Goal: Register for event/course: Sign up to attend an event or enroll in a course

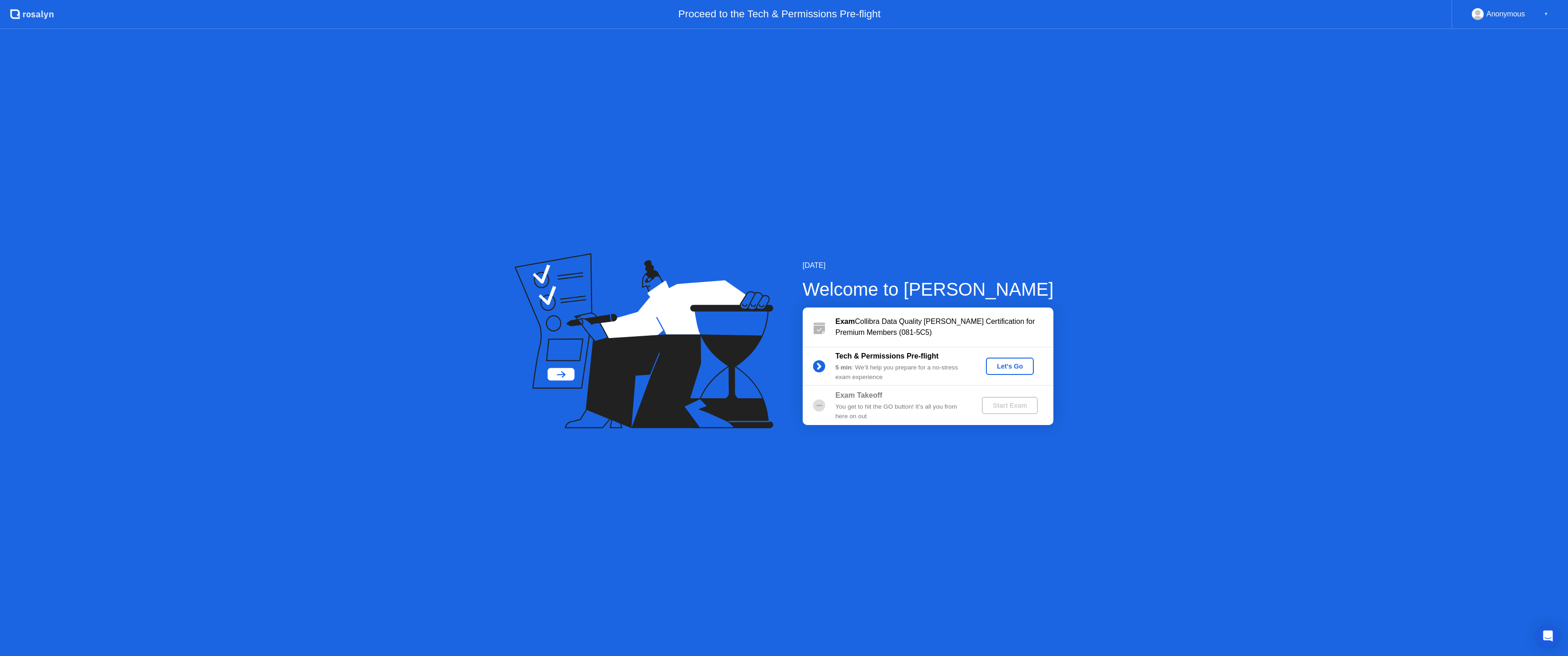
click at [1017, 368] on div "Let's Go" at bounding box center [1010, 366] width 41 height 7
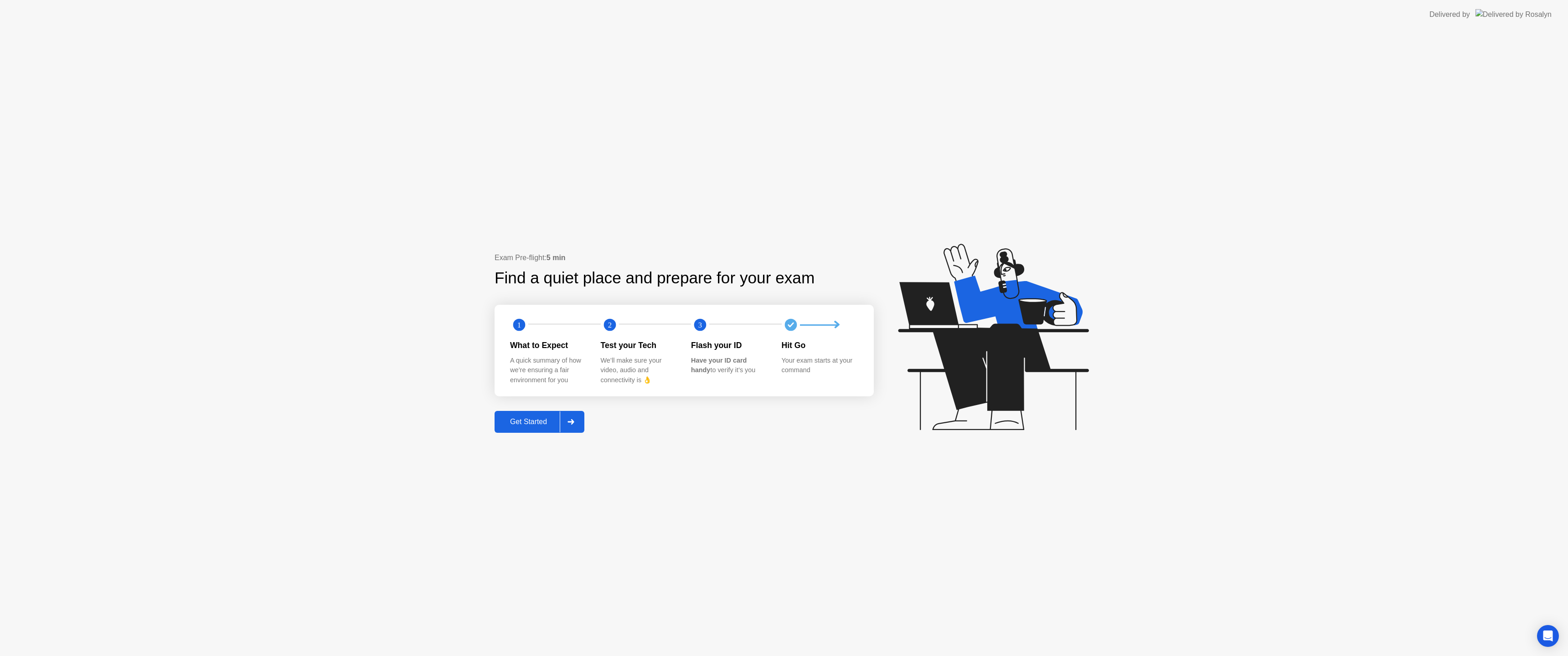
click at [529, 424] on div "Get Started" at bounding box center [528, 422] width 62 height 8
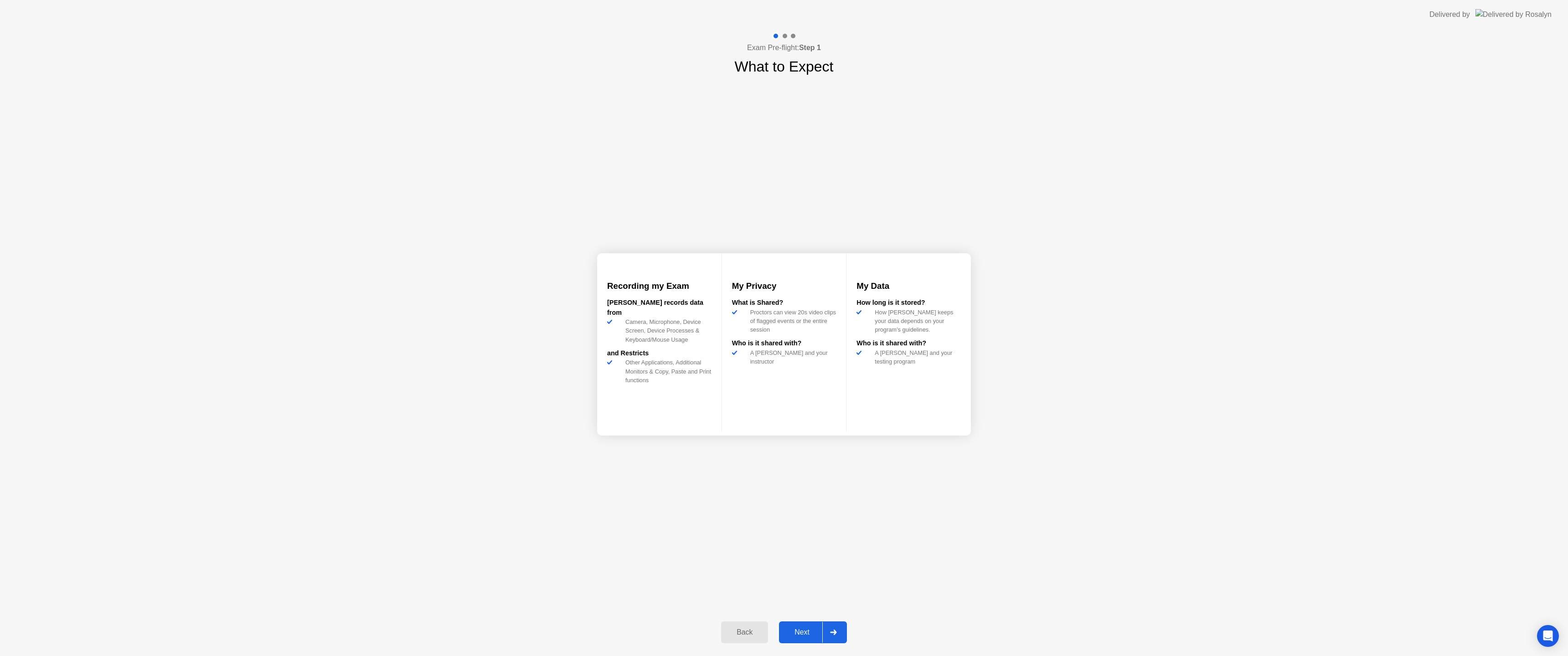
click at [802, 633] on div "Next" at bounding box center [802, 632] width 41 height 8
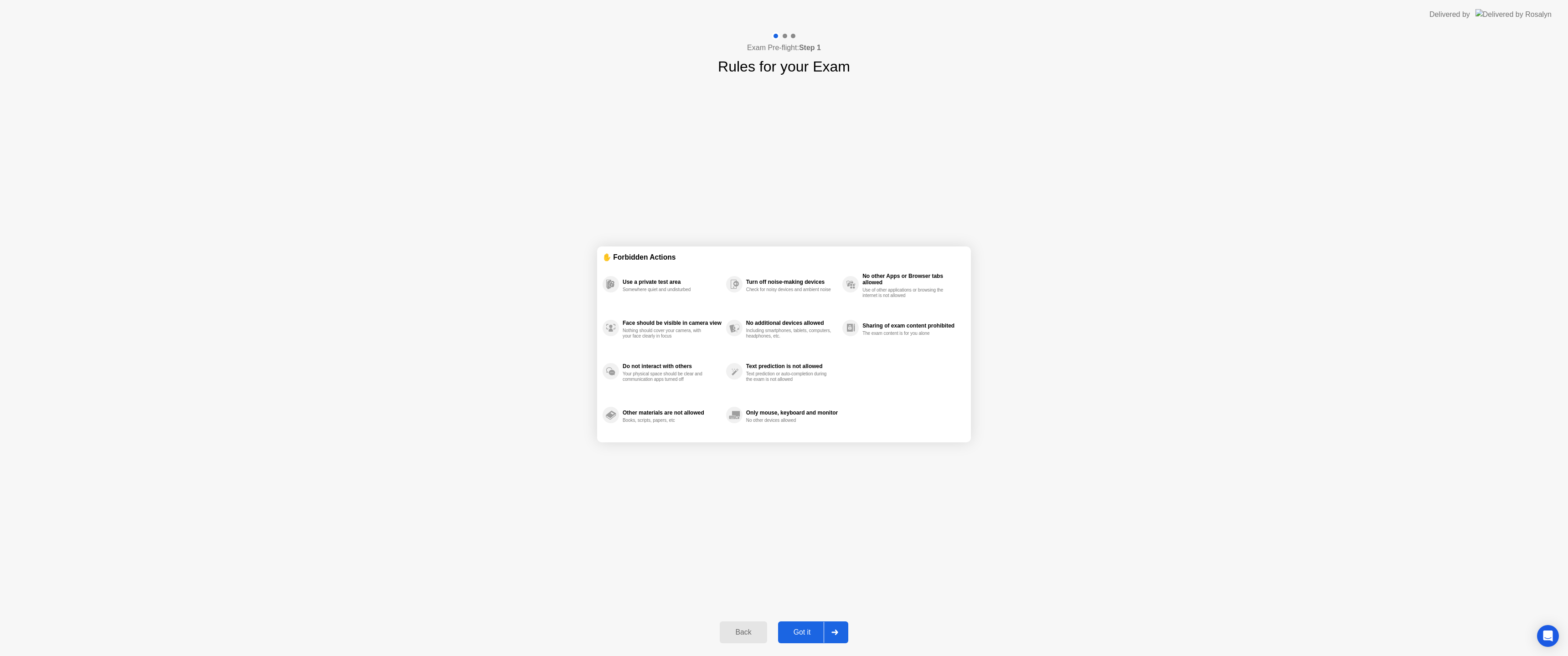
click at [800, 630] on div "Got it" at bounding box center [802, 632] width 43 height 8
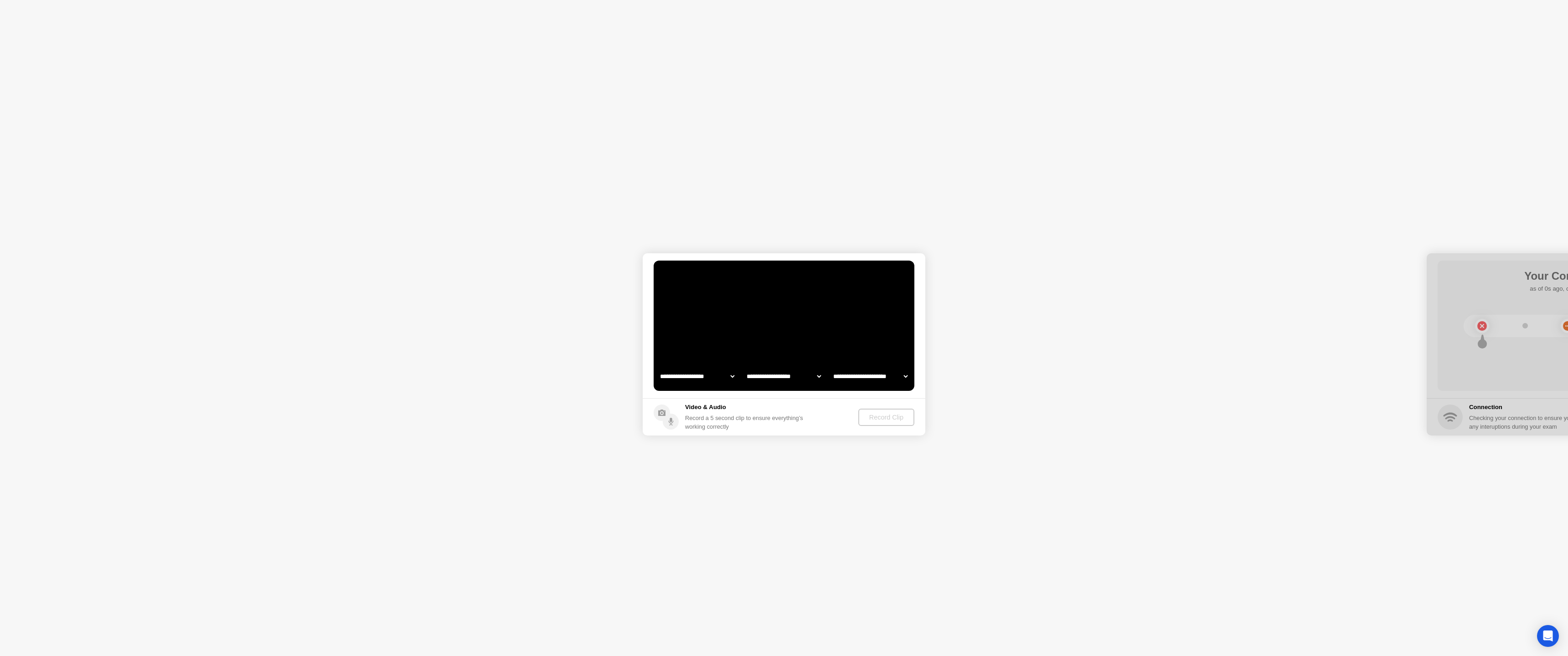
select select "**********"
select select "*******"
click at [890, 421] on div "Record Clip" at bounding box center [887, 417] width 49 height 7
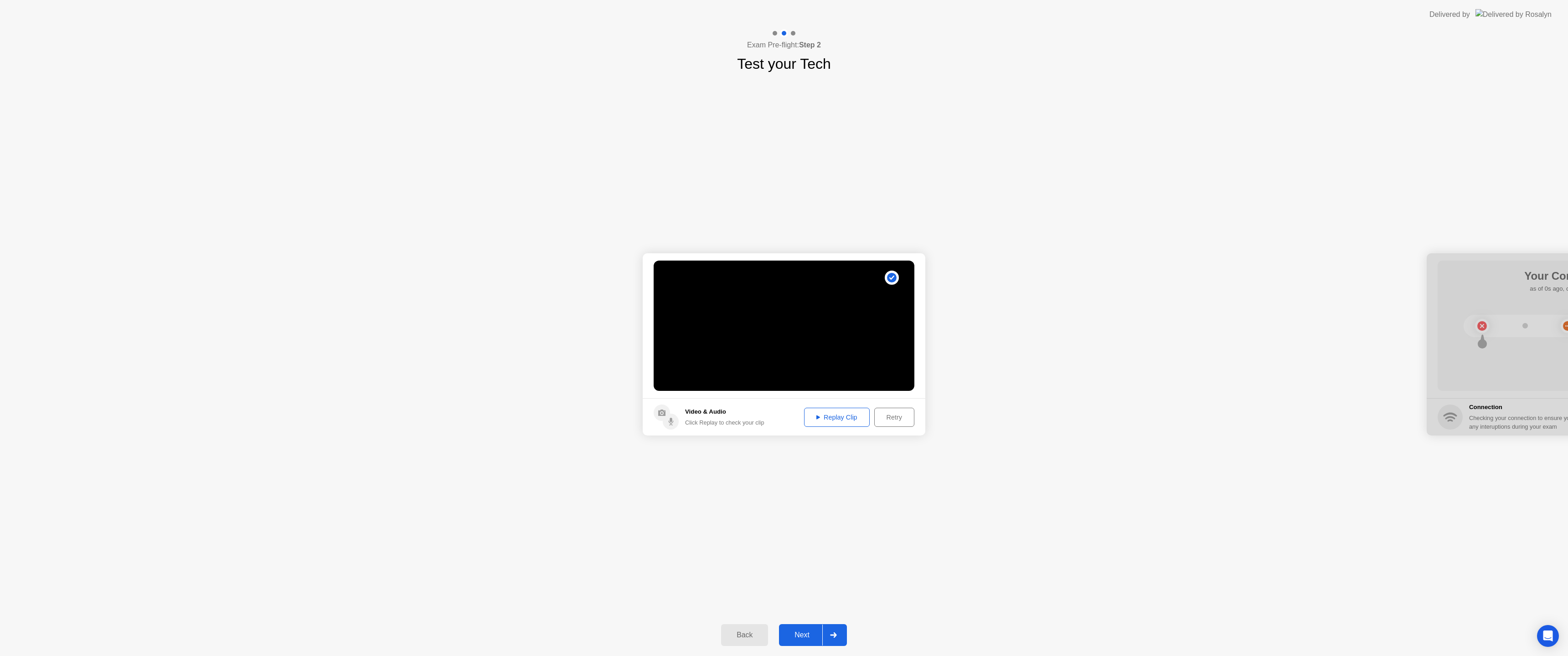
click at [804, 635] on div "Next" at bounding box center [802, 635] width 41 height 8
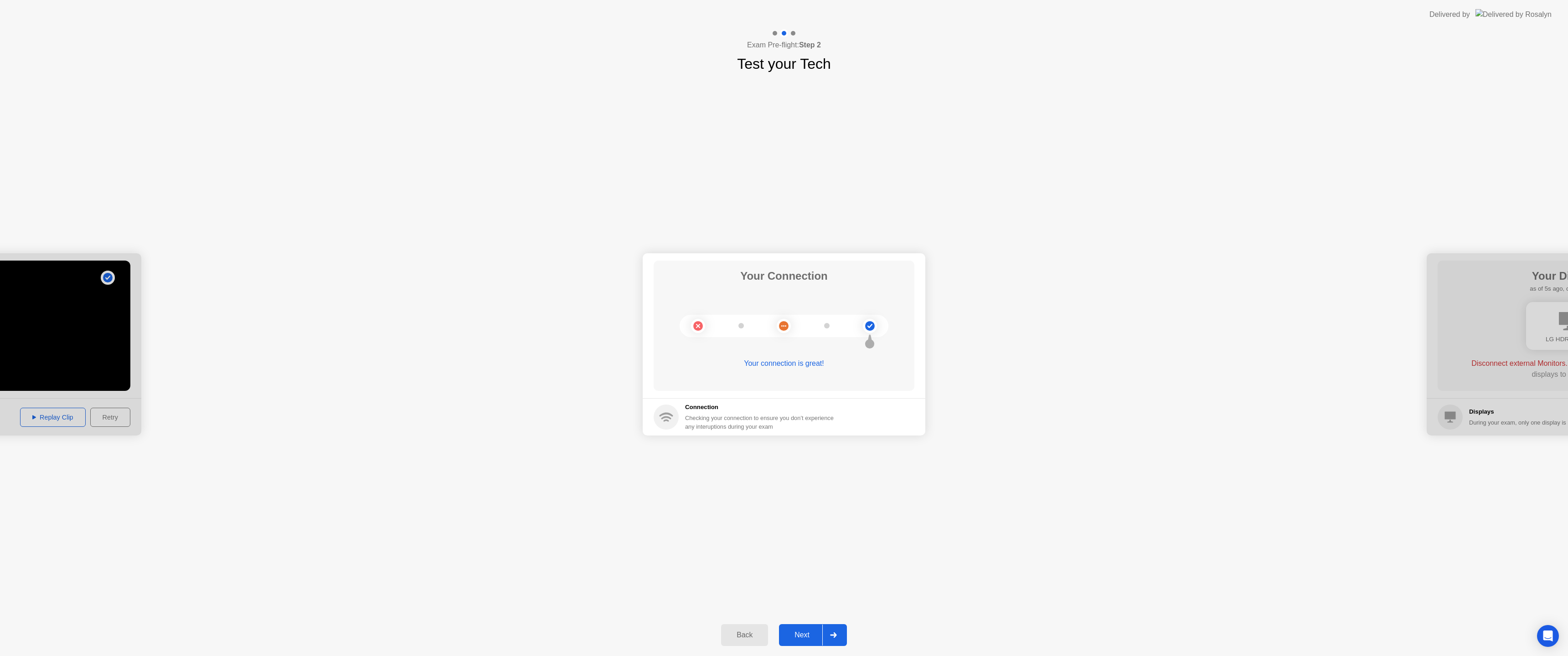
click at [806, 633] on div "Next" at bounding box center [802, 635] width 41 height 8
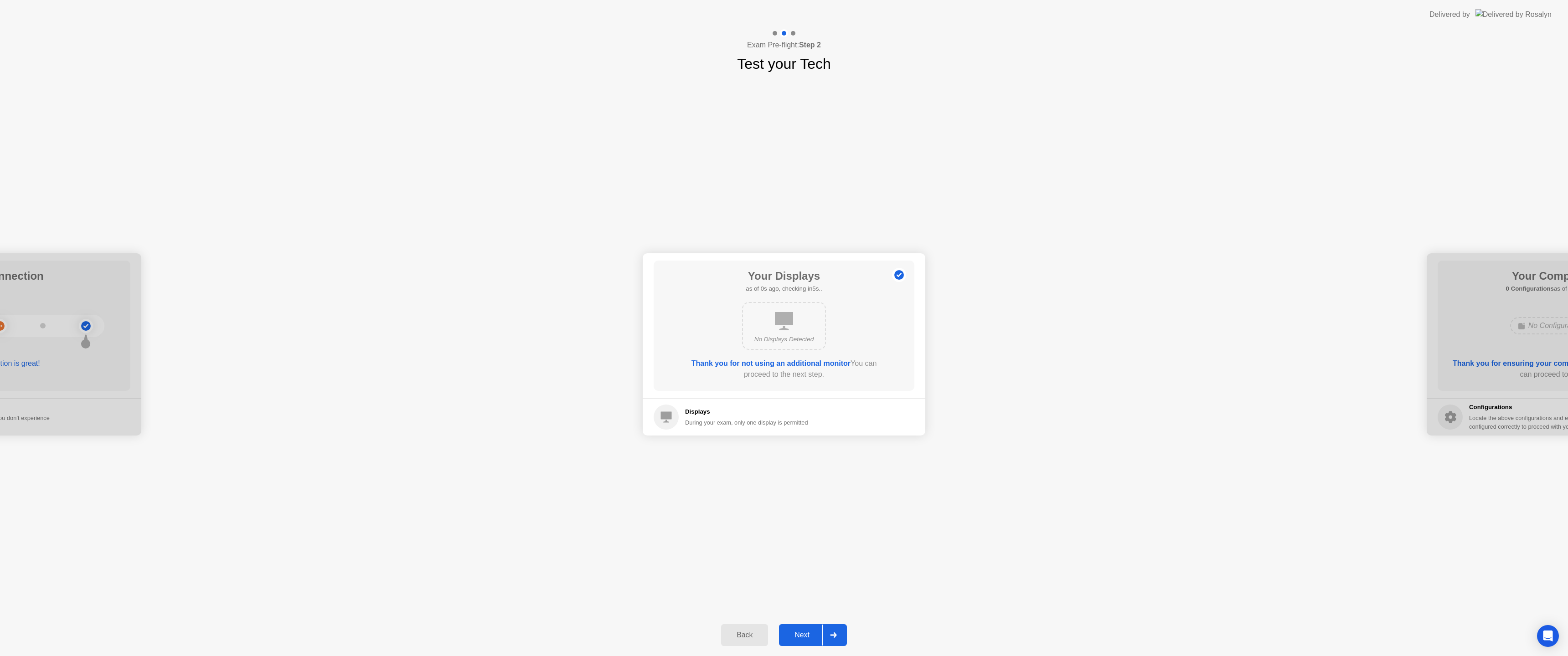
click at [802, 634] on div "Next" at bounding box center [802, 635] width 41 height 8
click at [803, 639] on div "Next" at bounding box center [802, 635] width 41 height 8
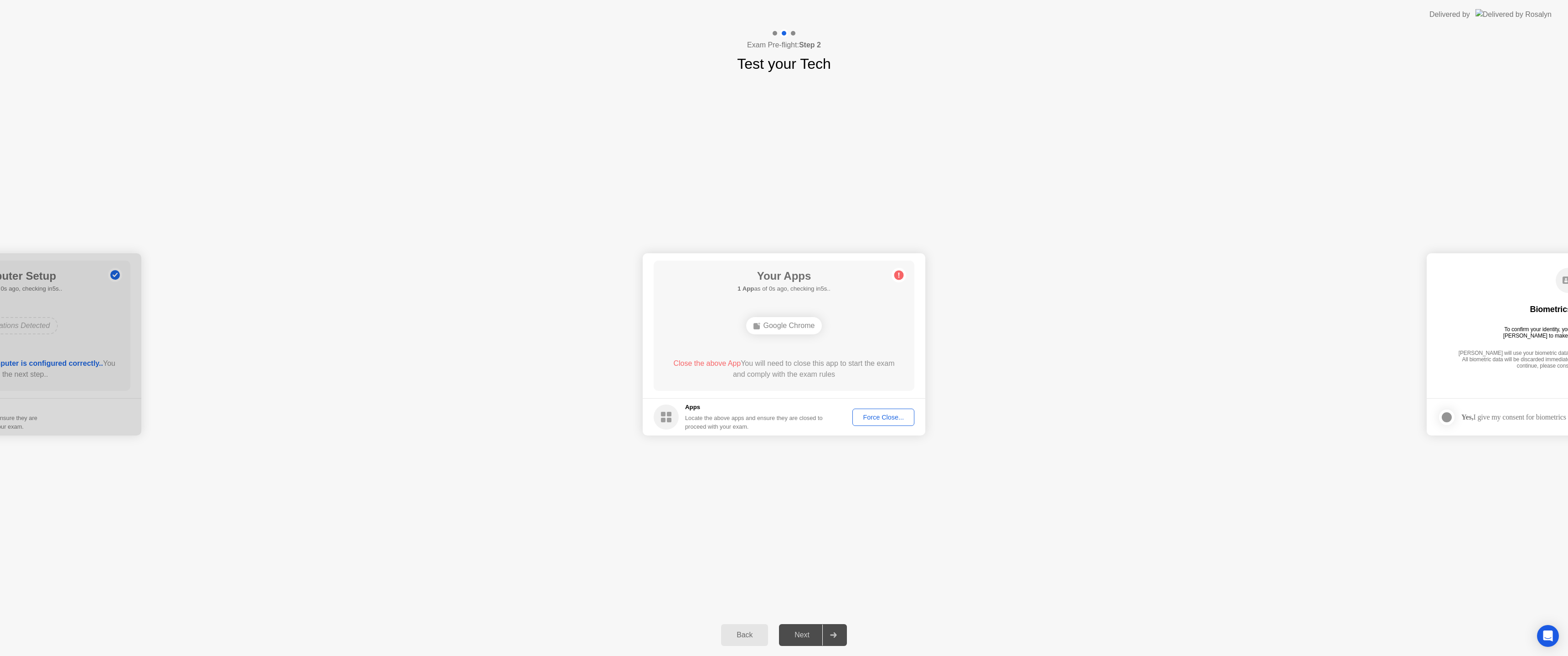
click at [865, 417] on div "Force Close..." at bounding box center [883, 417] width 55 height 7
click at [803, 634] on div "Next" at bounding box center [802, 635] width 41 height 8
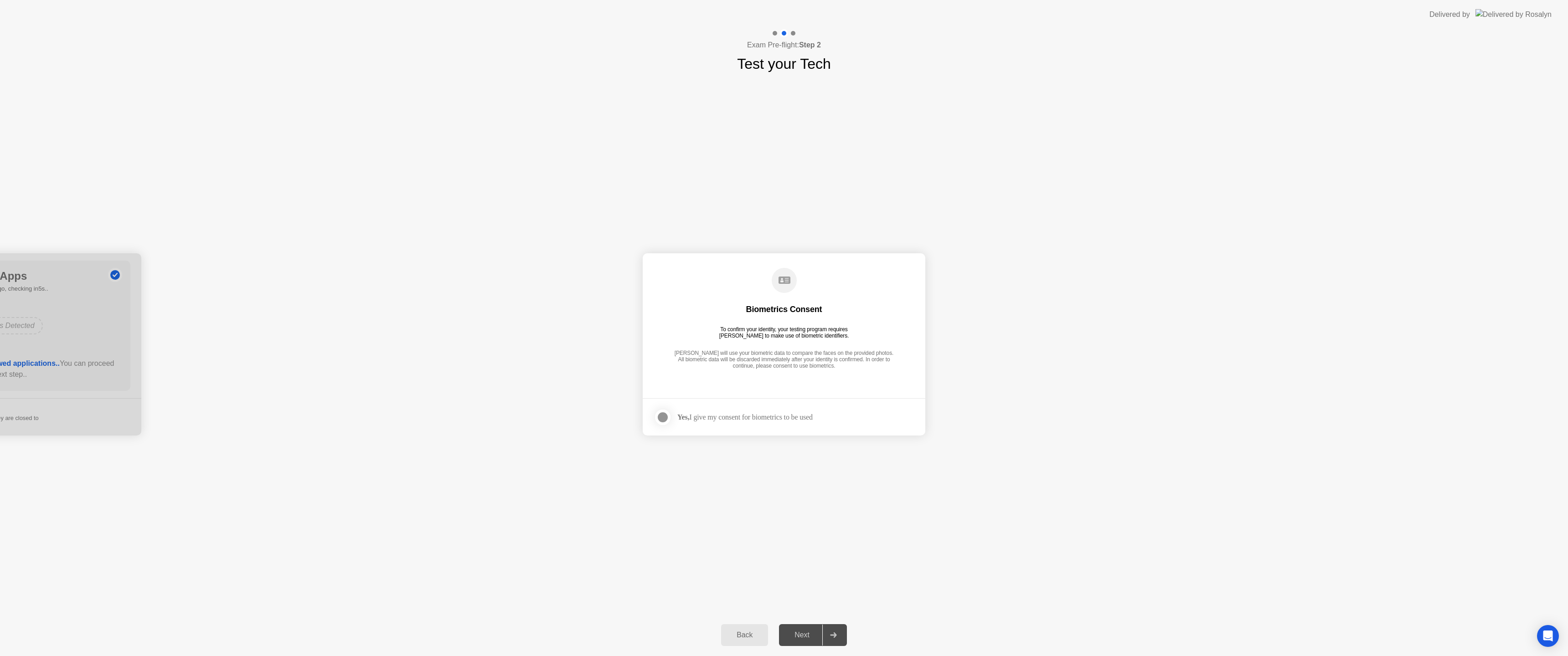
click at [725, 419] on div "Yes, I give my consent for biometrics to be used" at bounding box center [745, 417] width 135 height 8
click at [668, 418] on div at bounding box center [663, 417] width 11 height 11
click at [808, 639] on div "Next" at bounding box center [802, 635] width 41 height 8
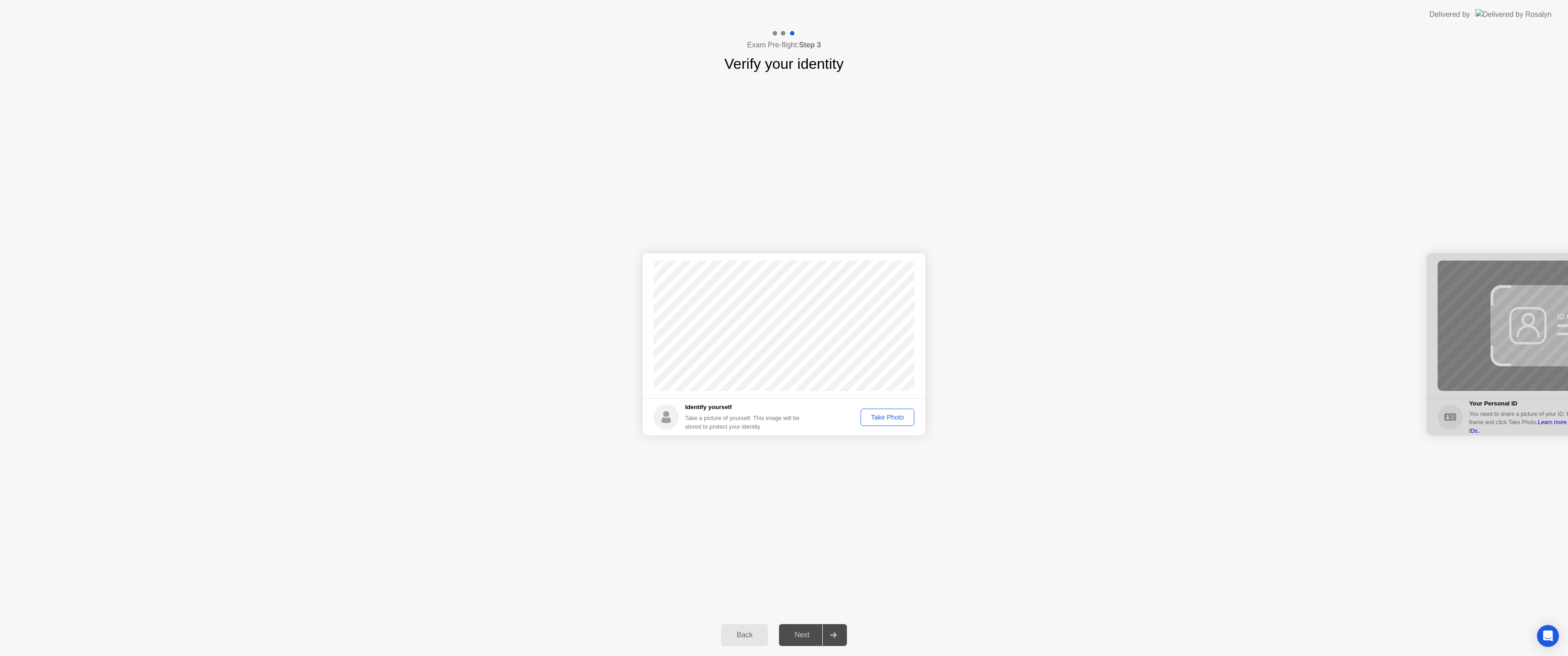
click at [878, 415] on div "Take Photo" at bounding box center [887, 417] width 48 height 7
click at [809, 637] on div "Next" at bounding box center [802, 635] width 41 height 8
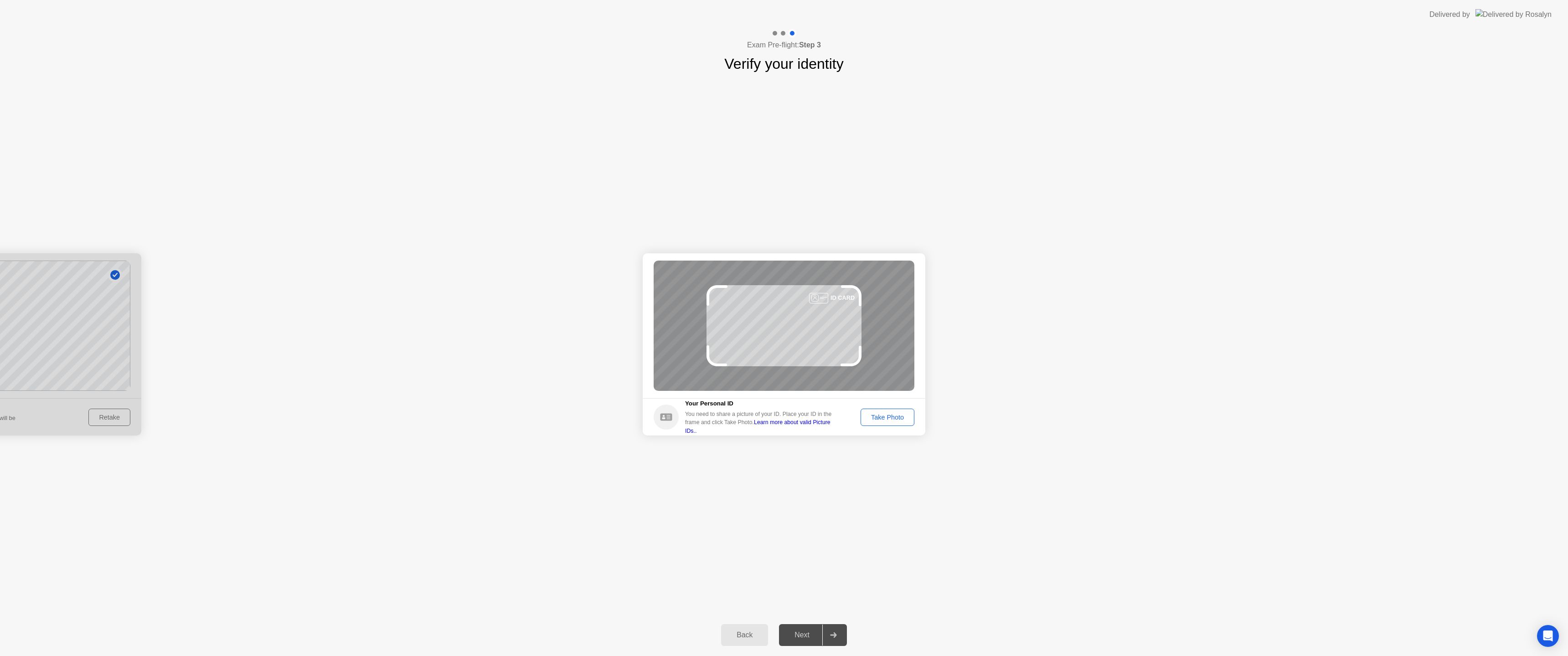
click at [889, 416] on div "Take Photo" at bounding box center [887, 417] width 48 height 7
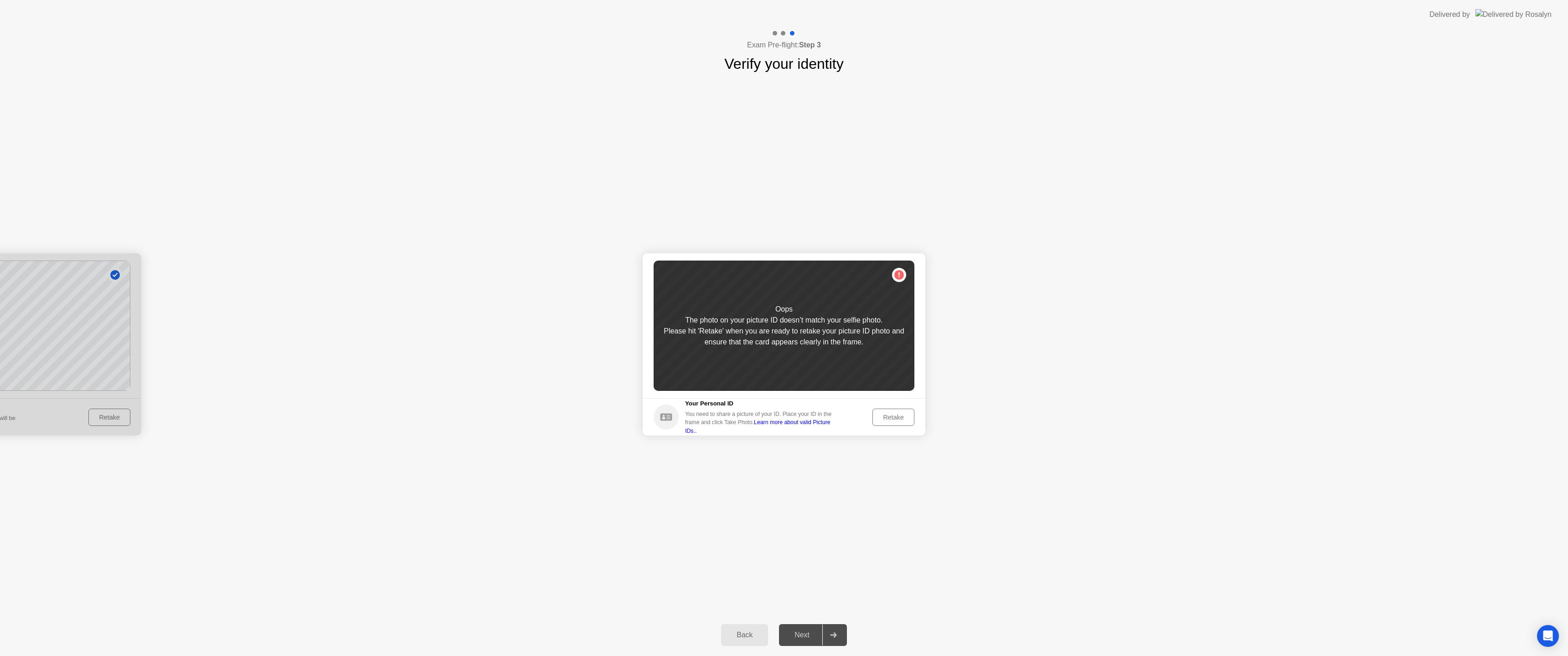
click at [894, 415] on div "Retake" at bounding box center [893, 417] width 35 height 7
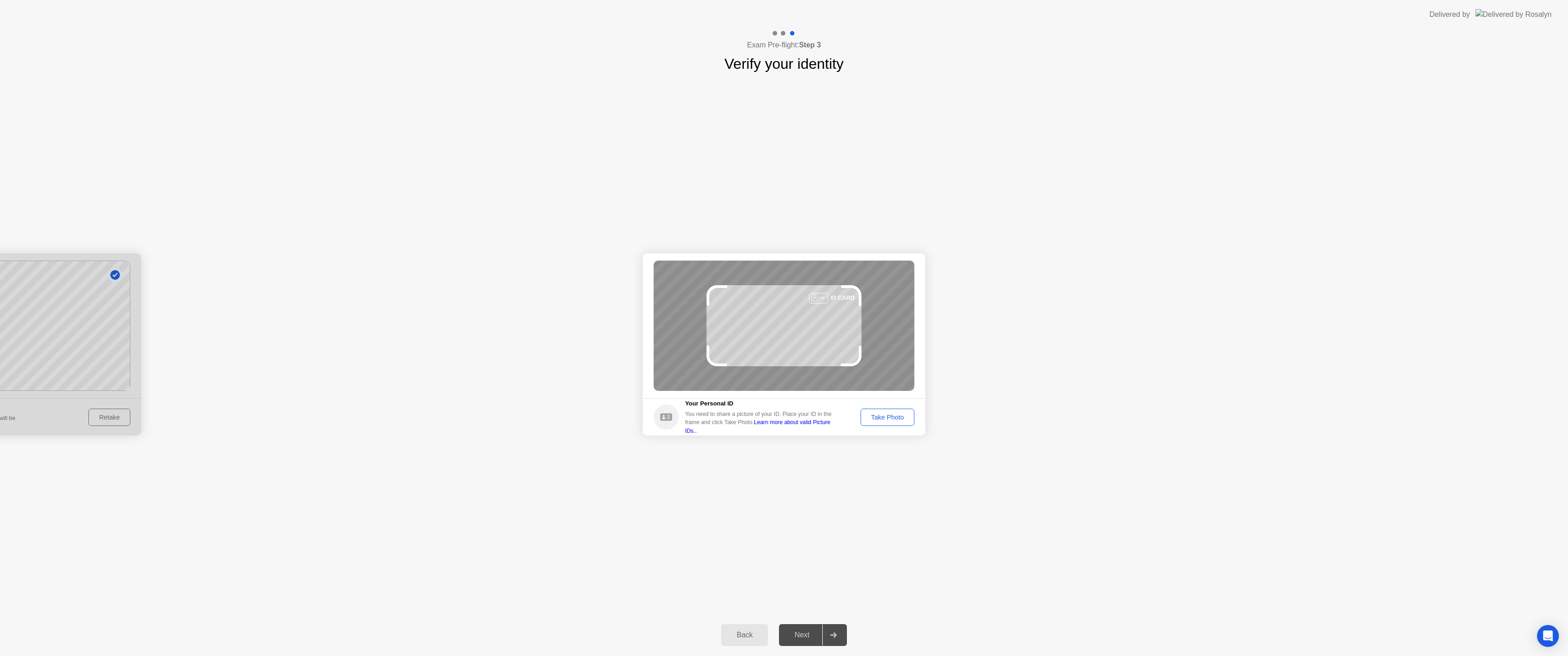
click at [893, 419] on div "Take Photo" at bounding box center [887, 417] width 48 height 7
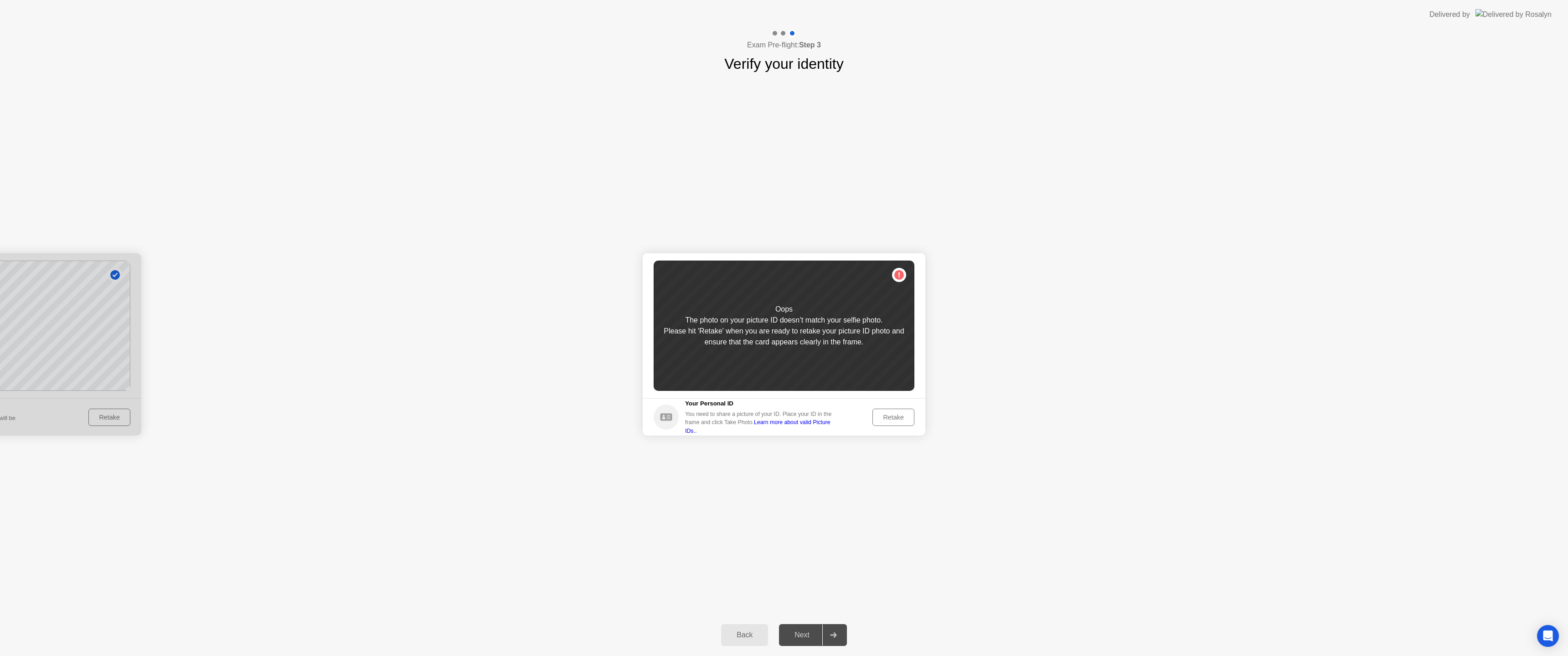
click at [893, 422] on button "Retake" at bounding box center [893, 417] width 42 height 17
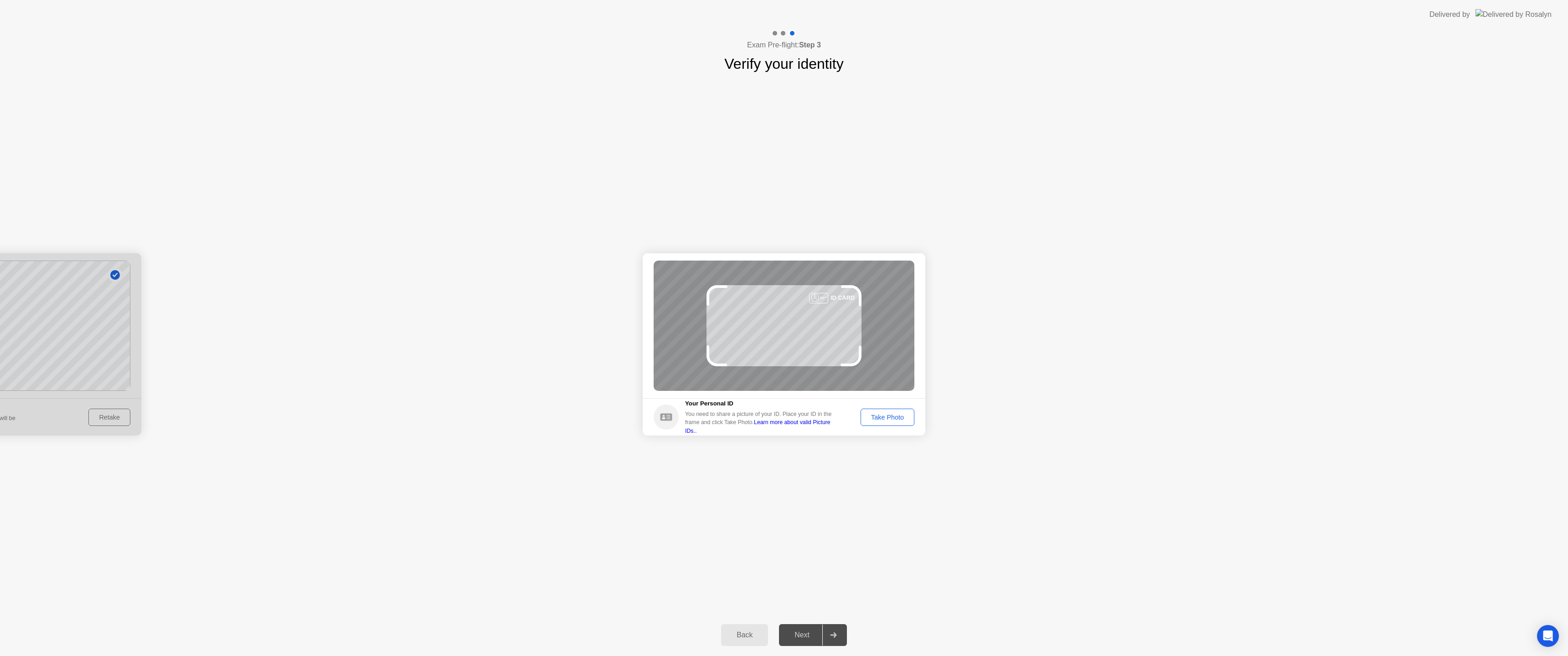
click at [894, 417] on div "Take Photo" at bounding box center [887, 417] width 48 height 7
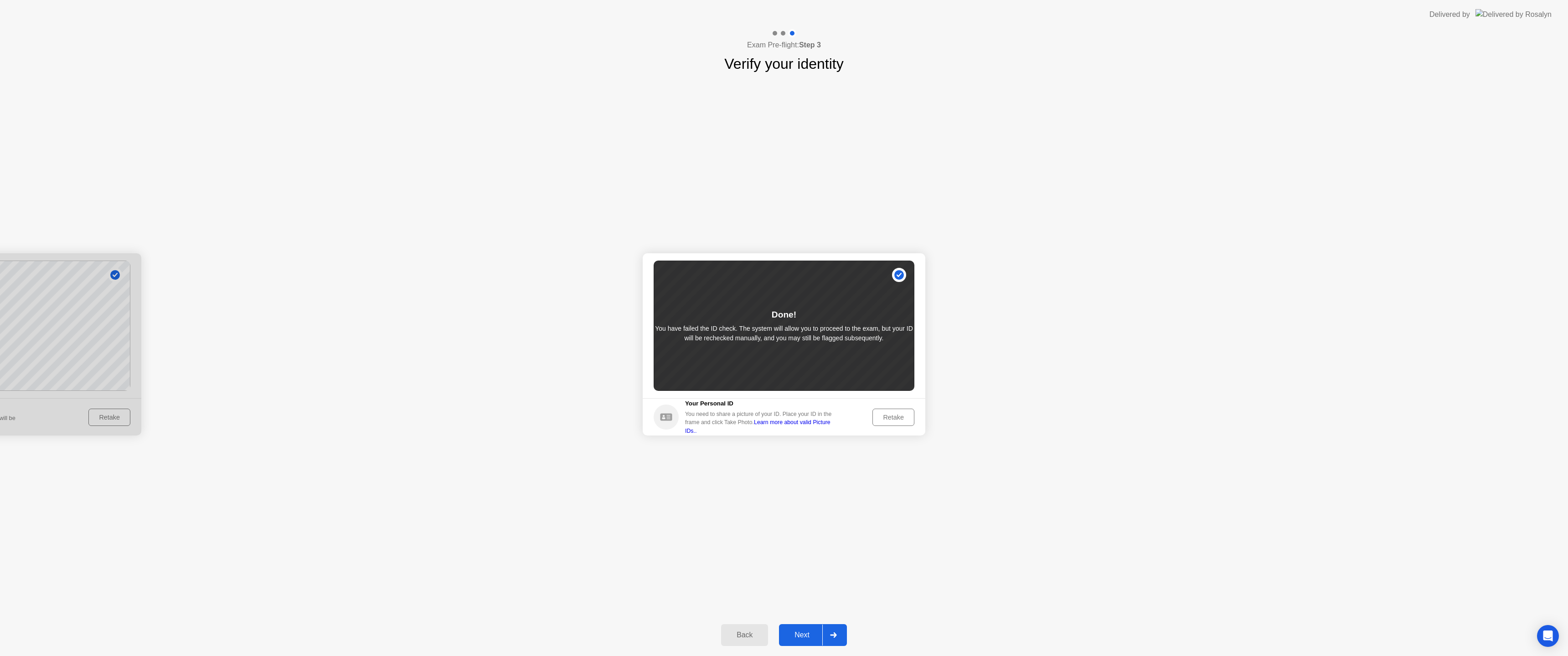
click at [795, 639] on div "Next" at bounding box center [802, 635] width 41 height 8
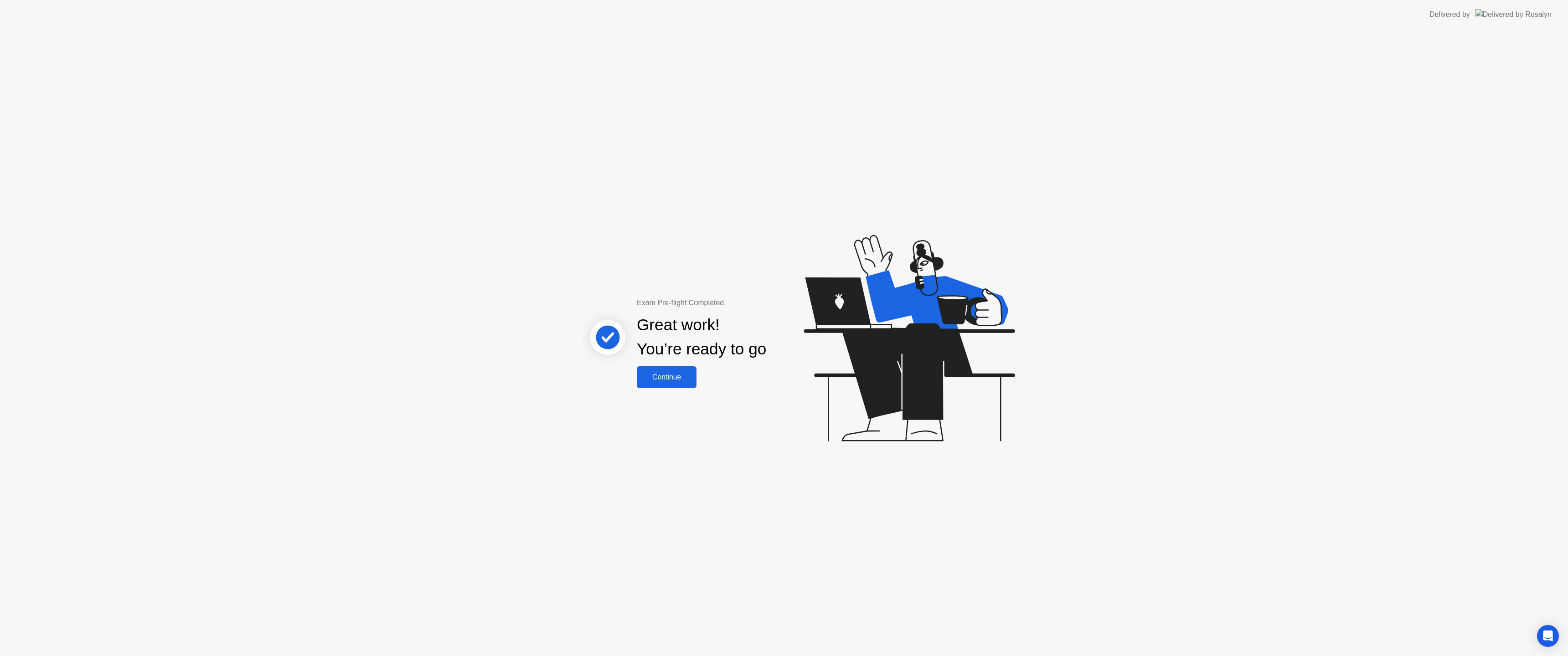
click at [675, 384] on button "Continue" at bounding box center [666, 377] width 60 height 22
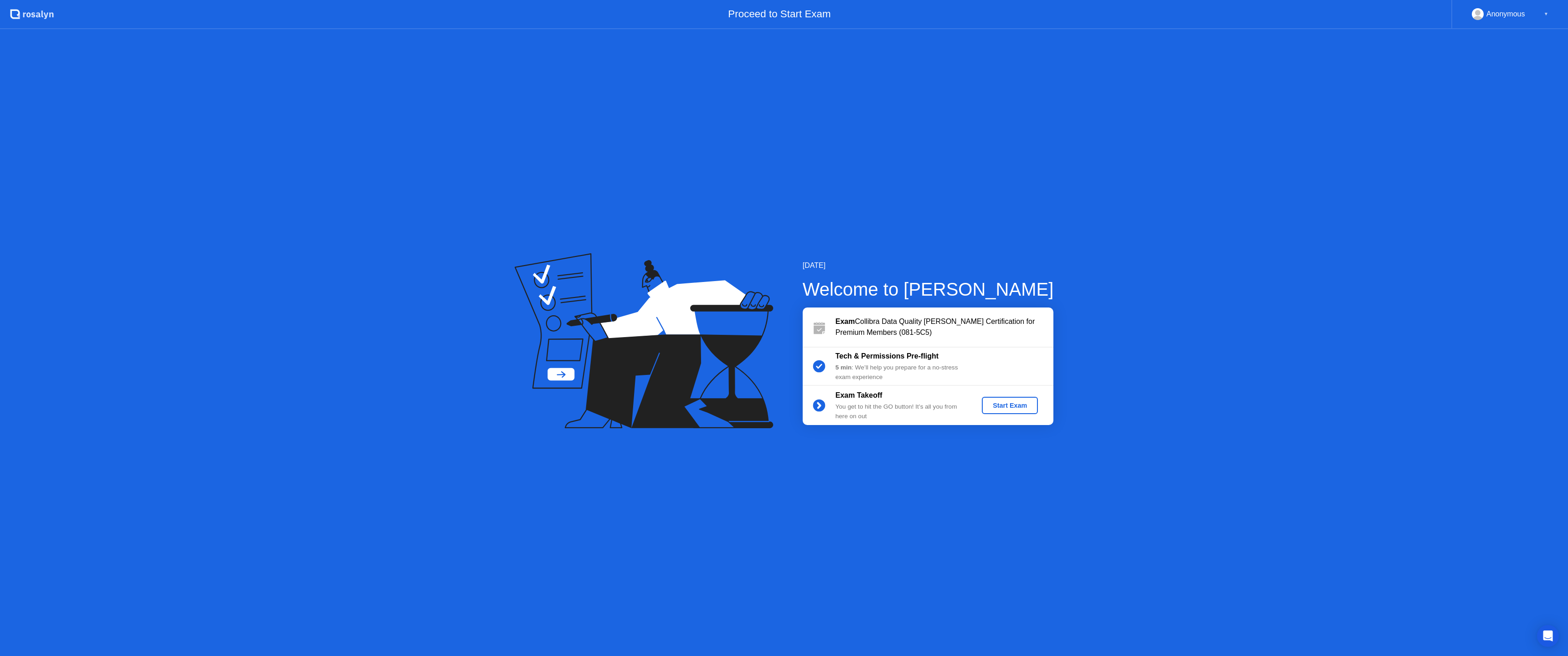
click at [999, 404] on div "Start Exam" at bounding box center [1010, 405] width 49 height 7
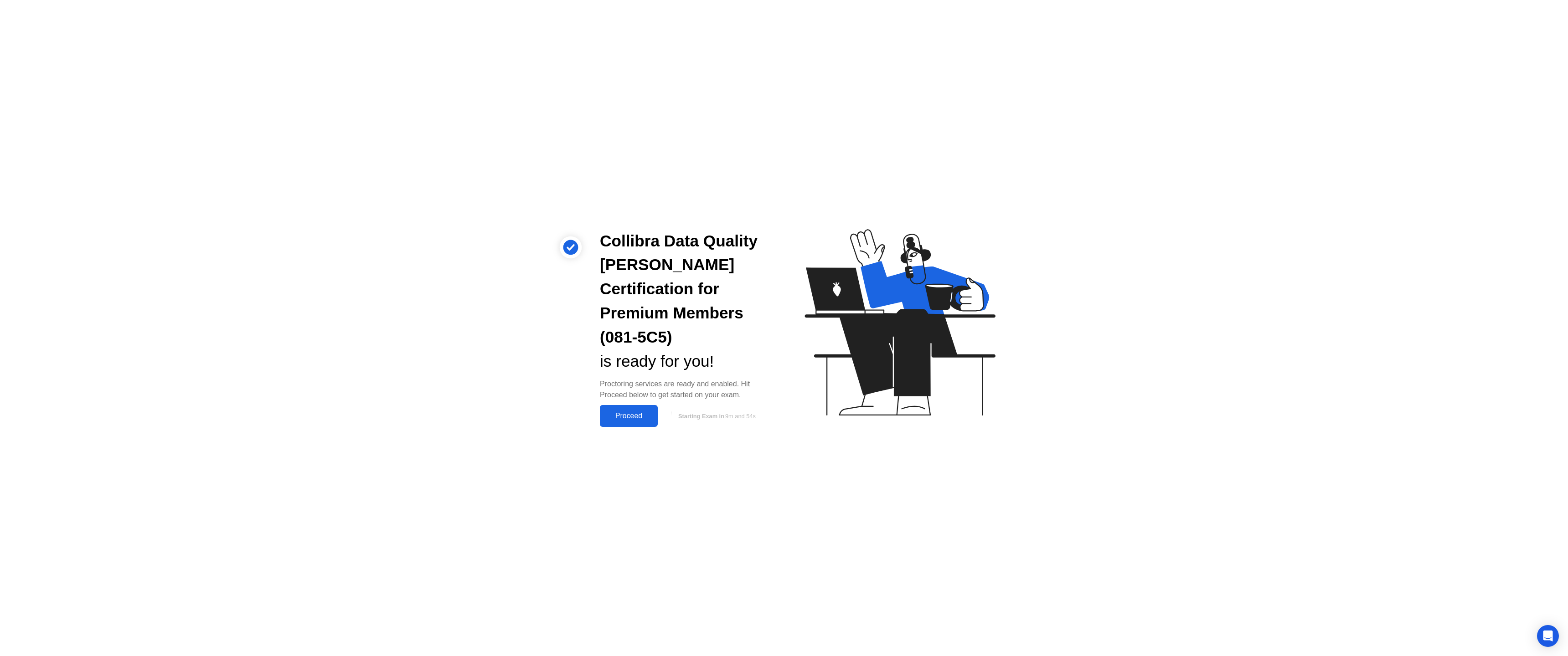
click at [616, 412] on div "Proceed" at bounding box center [628, 416] width 52 height 8
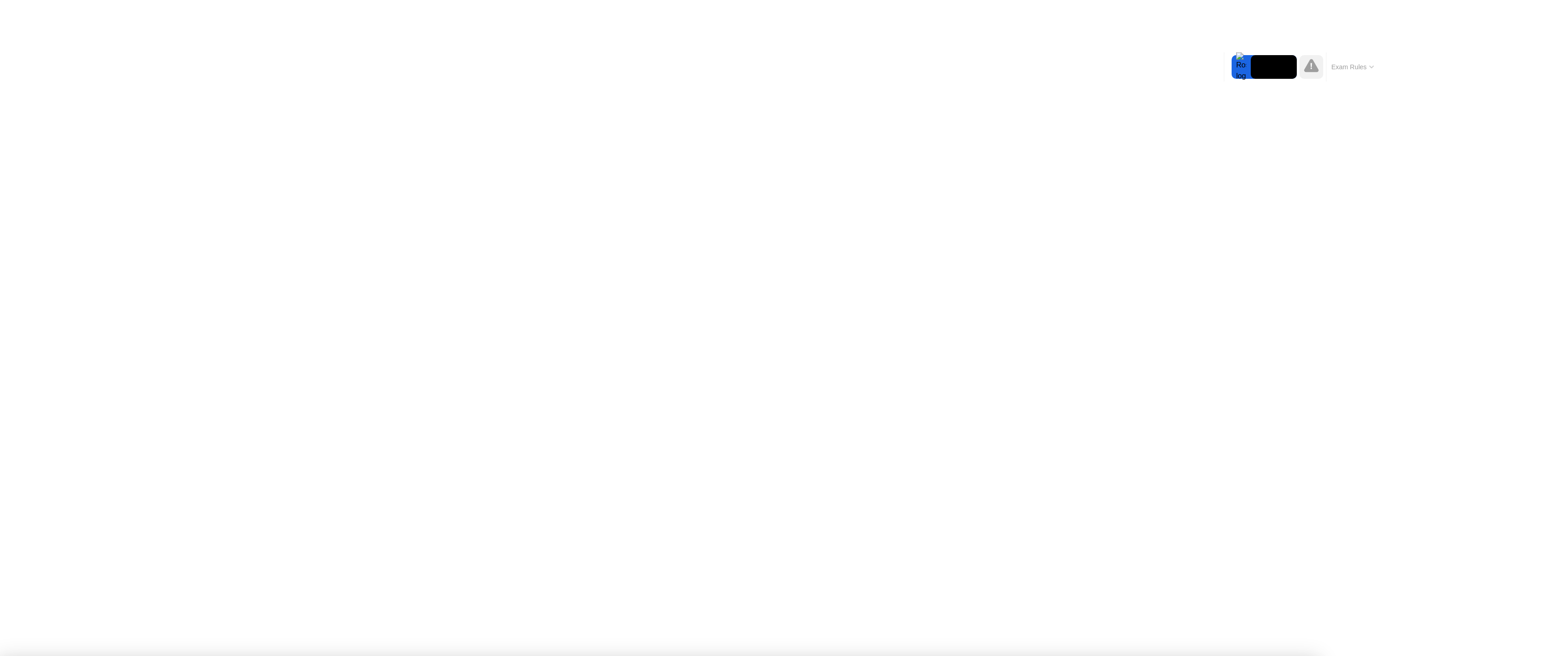
click at [1461, 632] on div "End Proctoring Session" at bounding box center [1493, 630] width 100 height 8
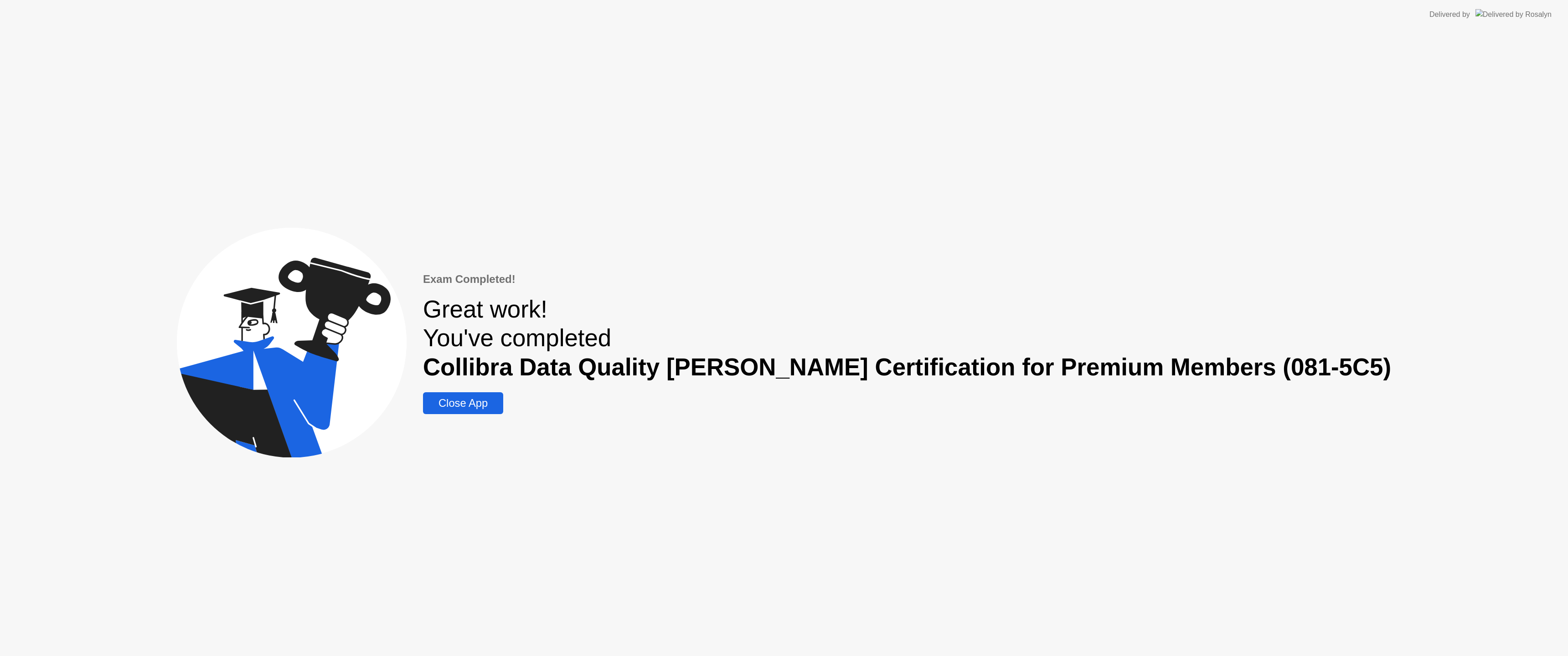
click at [500, 408] on div "Close App" at bounding box center [463, 404] width 75 height 13
